Goal: Task Accomplishment & Management: Use online tool/utility

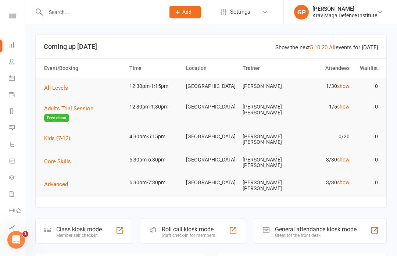
click at [19, 76] on link "Calendar" at bounding box center [17, 79] width 17 height 17
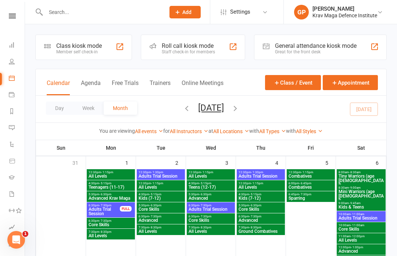
click at [88, 84] on button "Agenda" at bounding box center [91, 87] width 20 height 16
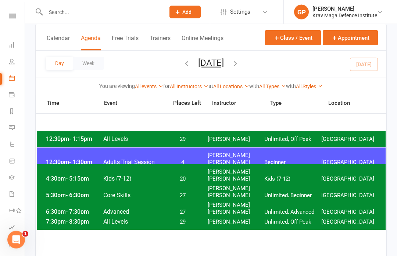
scroll to position [45, 0]
click at [239, 143] on div "12:30pm - 1:15pm All Levels 29 Giacomo Palladin Unlimited, Off Peak Surry Hills…" at bounding box center [211, 139] width 349 height 16
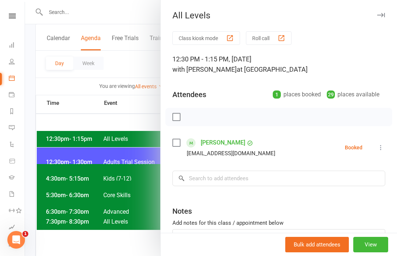
click at [212, 37] on button "Class kiosk mode" at bounding box center [206, 38] width 68 height 14
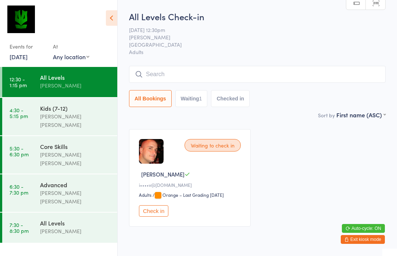
scroll to position [5, 0]
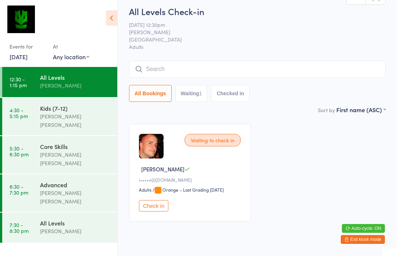
click at [161, 211] on button "Check in" at bounding box center [153, 205] width 29 height 11
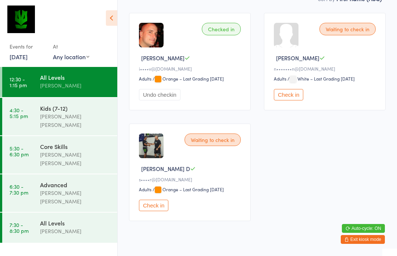
scroll to position [116, 0]
click at [157, 210] on button "Check in" at bounding box center [153, 205] width 29 height 11
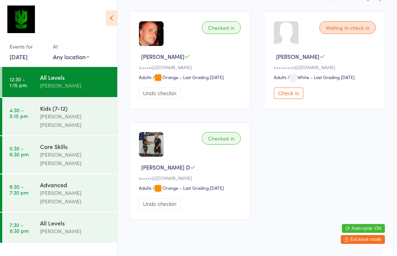
scroll to position [117, 0]
click at [293, 99] on button "Check in" at bounding box center [288, 93] width 29 height 11
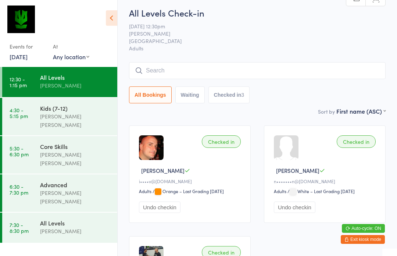
scroll to position [4, 0]
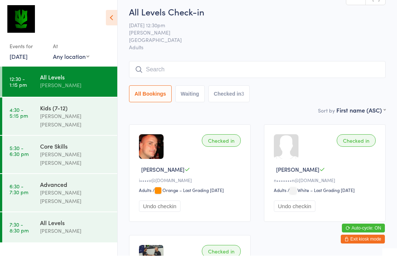
click at [158, 77] on input "search" at bounding box center [257, 69] width 257 height 17
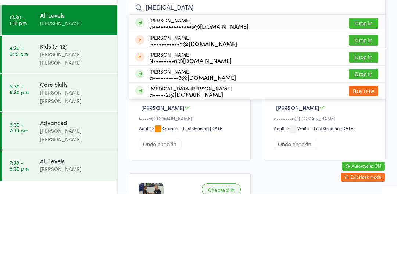
type input "[MEDICAL_DATA]"
click at [364, 80] on button "Drop in" at bounding box center [363, 85] width 29 height 11
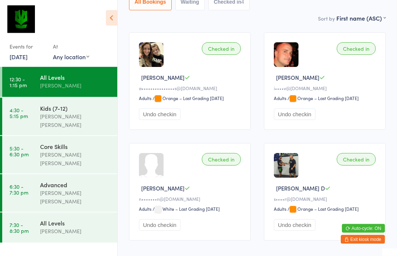
scroll to position [0, 0]
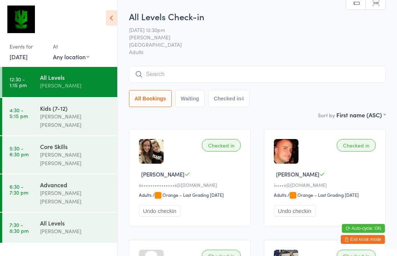
click at [225, 83] on input "search" at bounding box center [257, 74] width 257 height 17
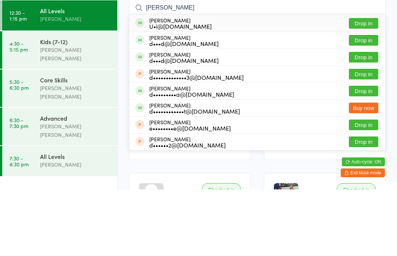
type input "[PERSON_NAME]"
click at [367, 118] on button "Drop in" at bounding box center [363, 123] width 29 height 11
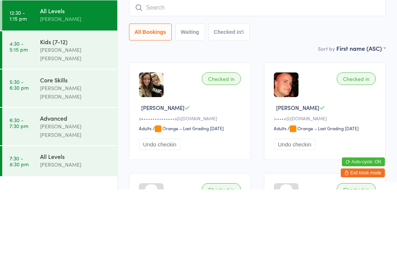
type input "V"
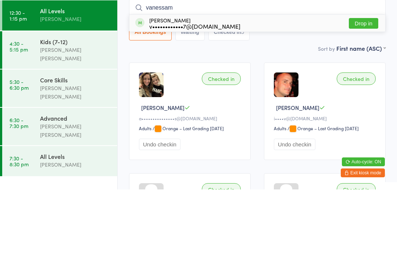
type input "vanessam"
click at [367, 85] on button "Drop in" at bounding box center [363, 90] width 29 height 11
